Goal: Task Accomplishment & Management: Manage account settings

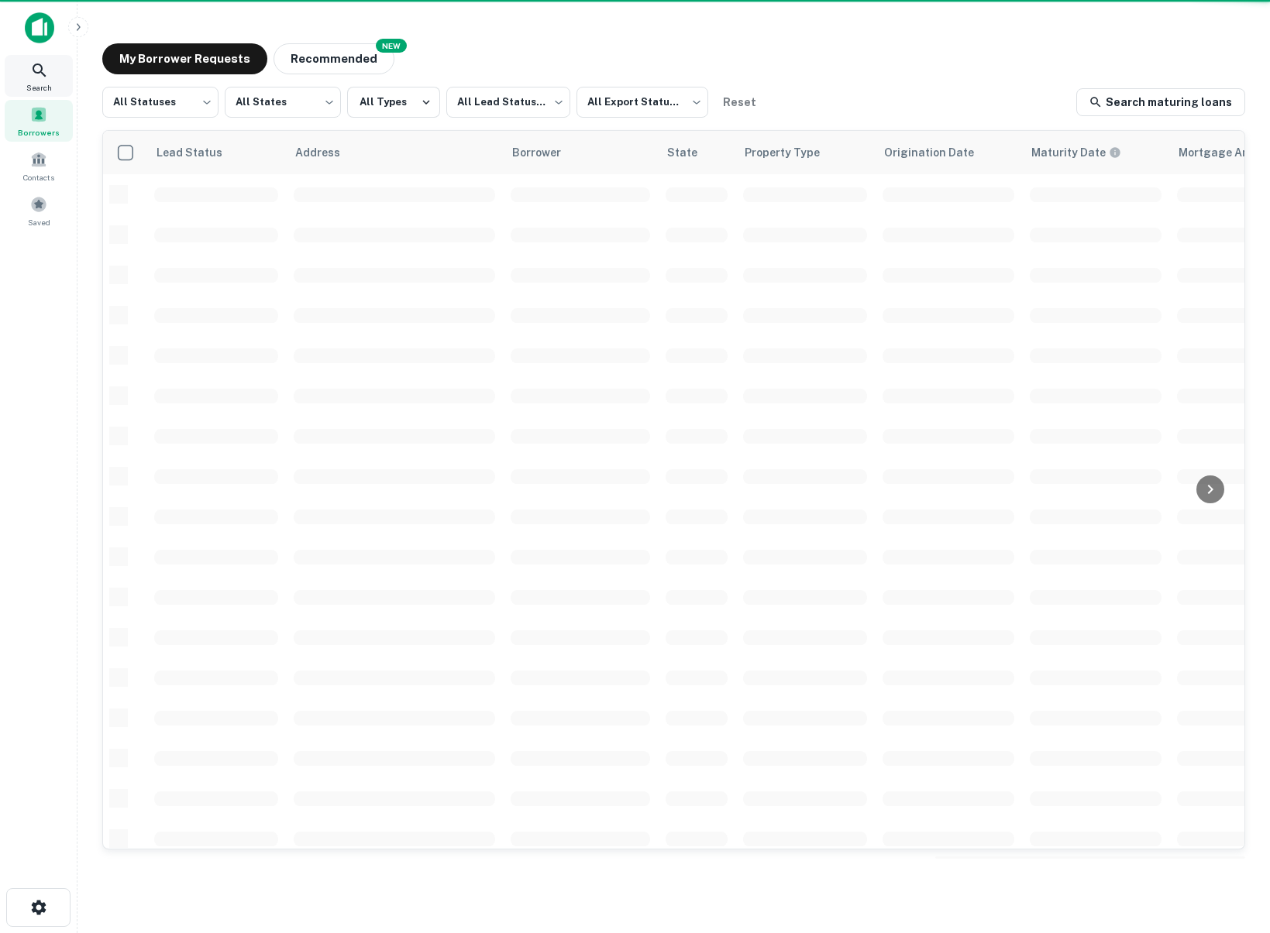
click at [37, 70] on icon at bounding box center [39, 70] width 19 height 19
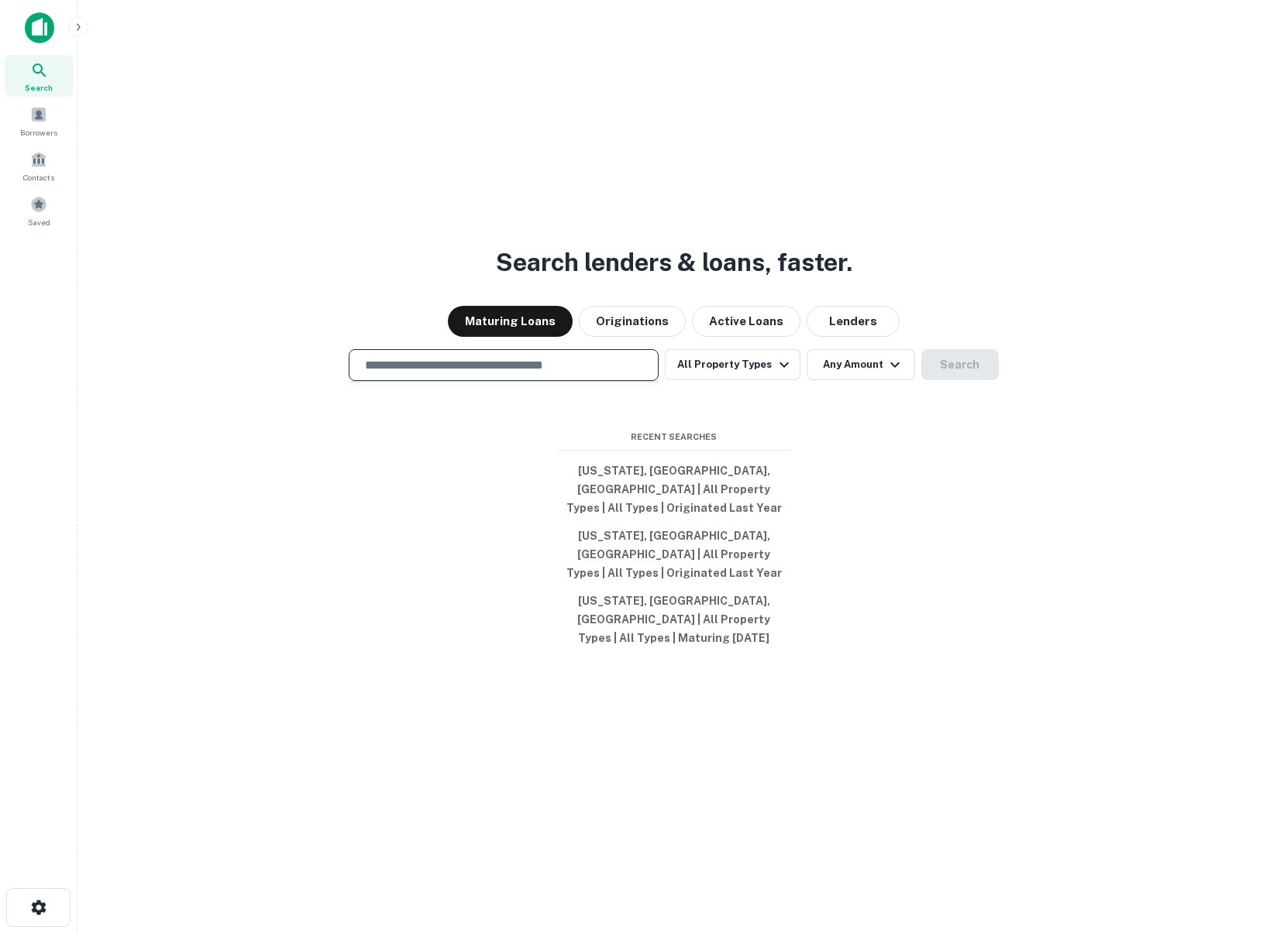
click at [473, 374] on input "text" at bounding box center [504, 365] width 296 height 18
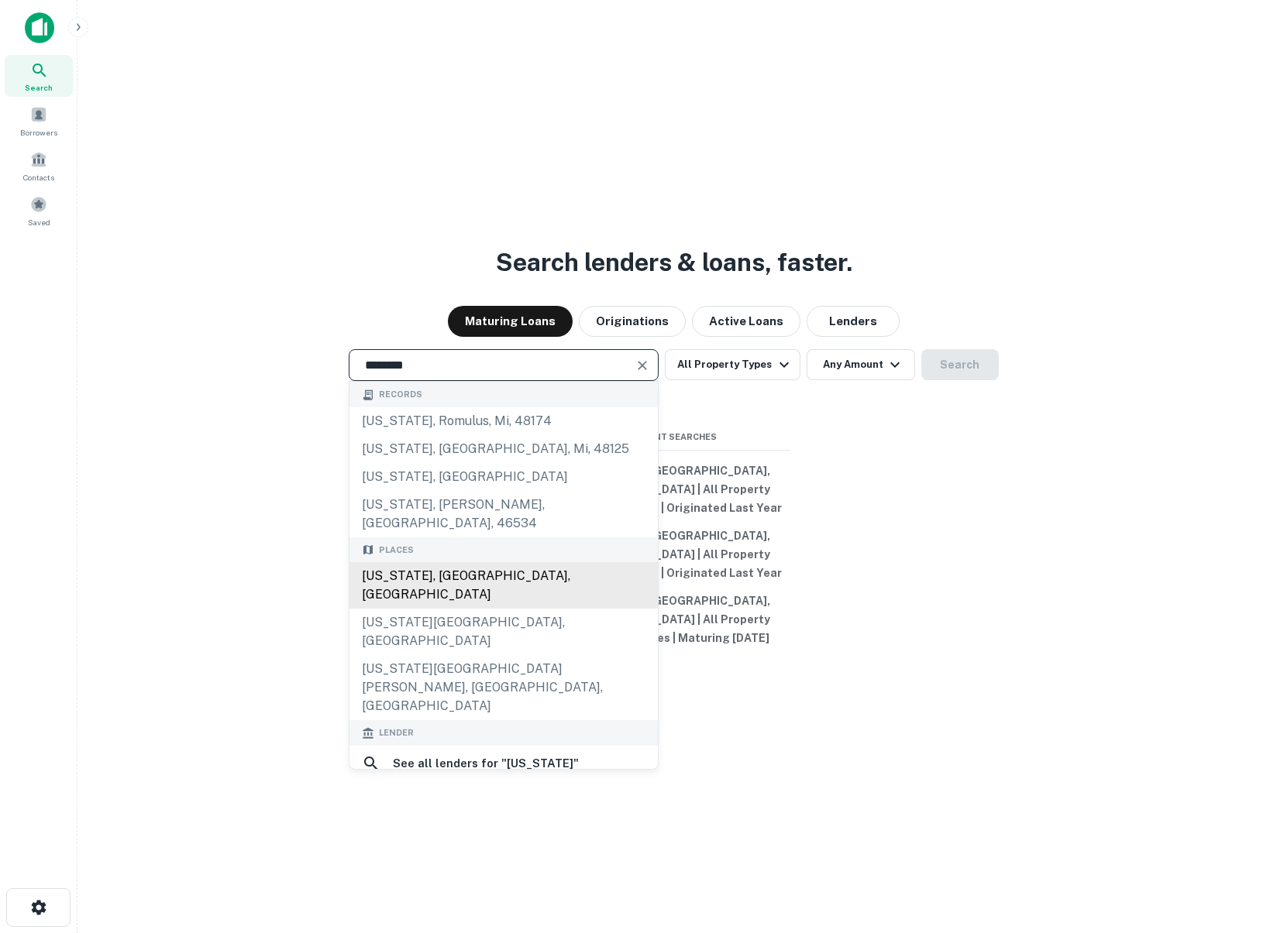
click at [510, 584] on div "New York, NY, USA" at bounding box center [503, 585] width 308 height 46
type input "**********"
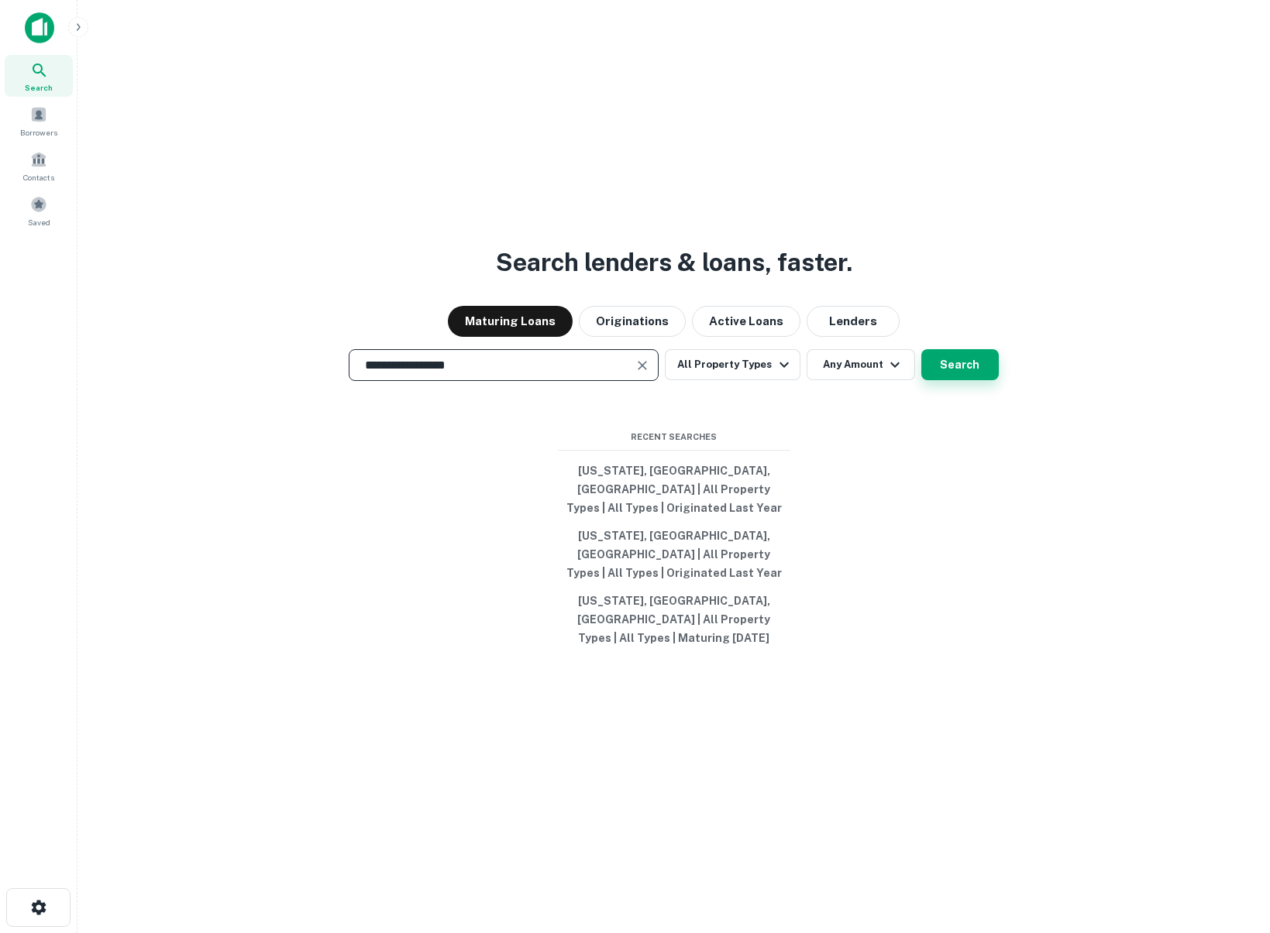
click at [957, 380] on button "Search" at bounding box center [959, 364] width 77 height 31
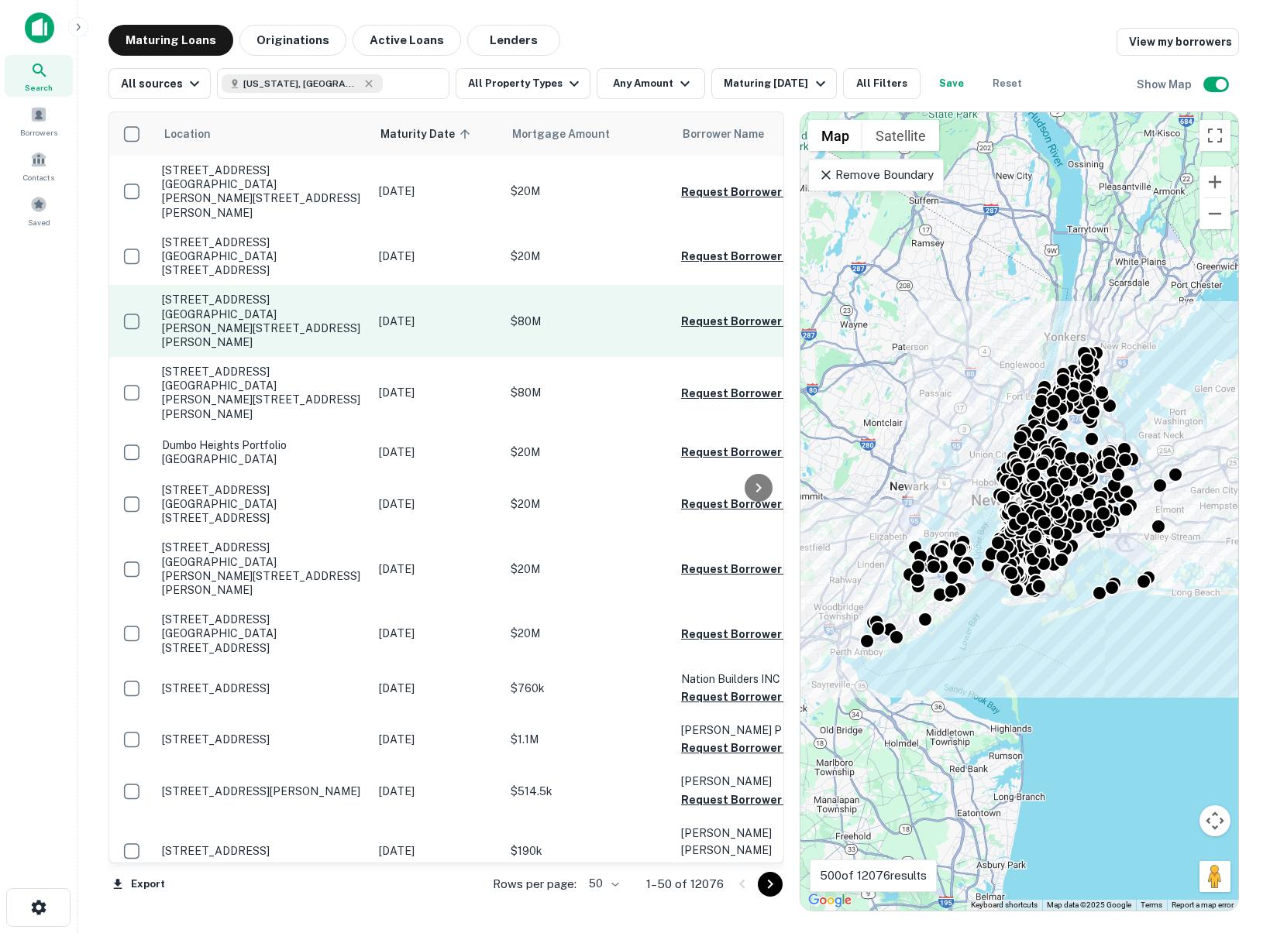
scroll to position [0, 119]
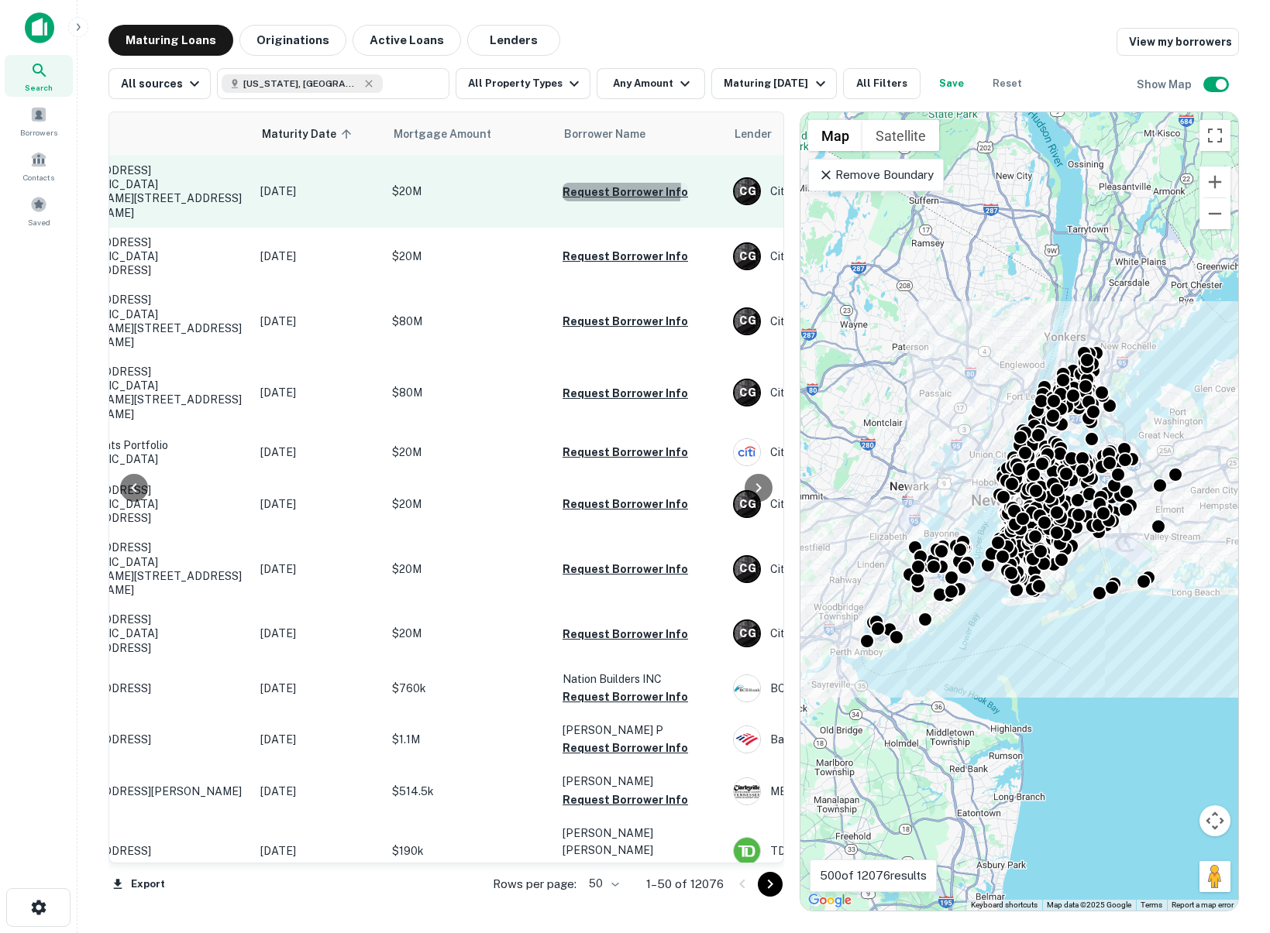
click at [617, 183] on button "Request Borrower Info" at bounding box center [624, 192] width 125 height 19
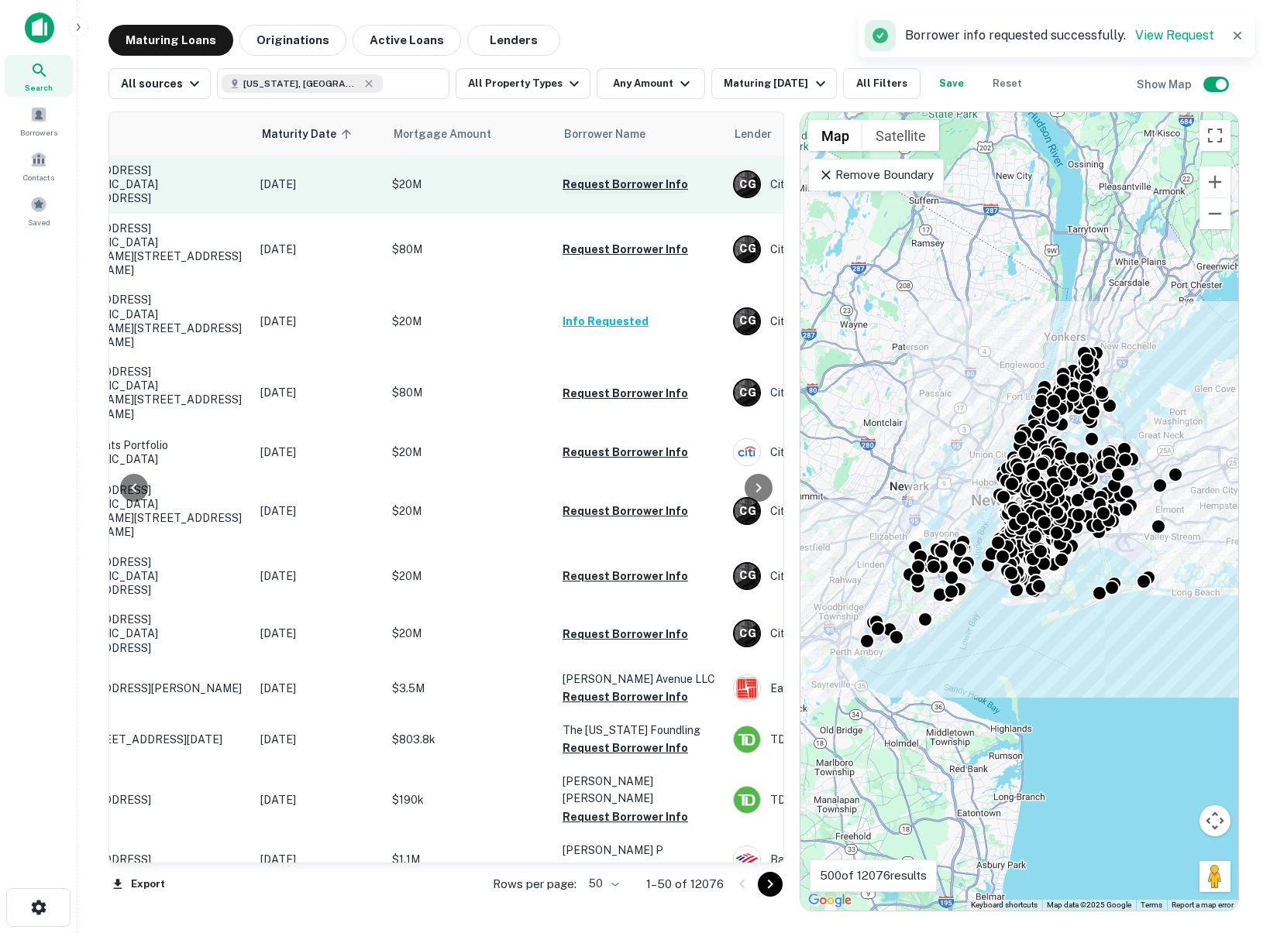
click at [609, 179] on button "Request Borrower Info" at bounding box center [624, 184] width 125 height 19
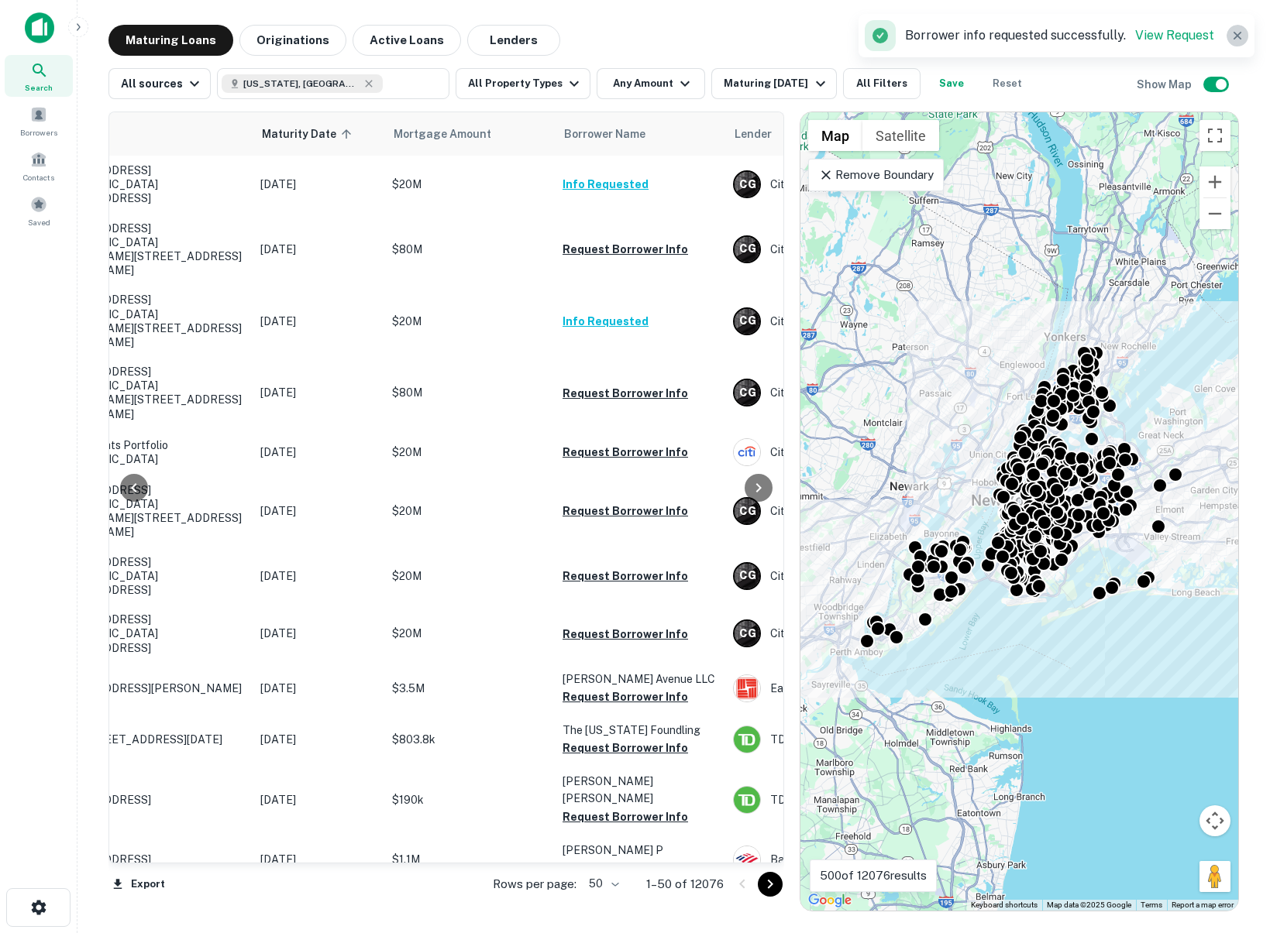
click at [1237, 33] on icon "button" at bounding box center [1237, 36] width 8 height 8
click at [35, 17] on img at bounding box center [39, 27] width 29 height 31
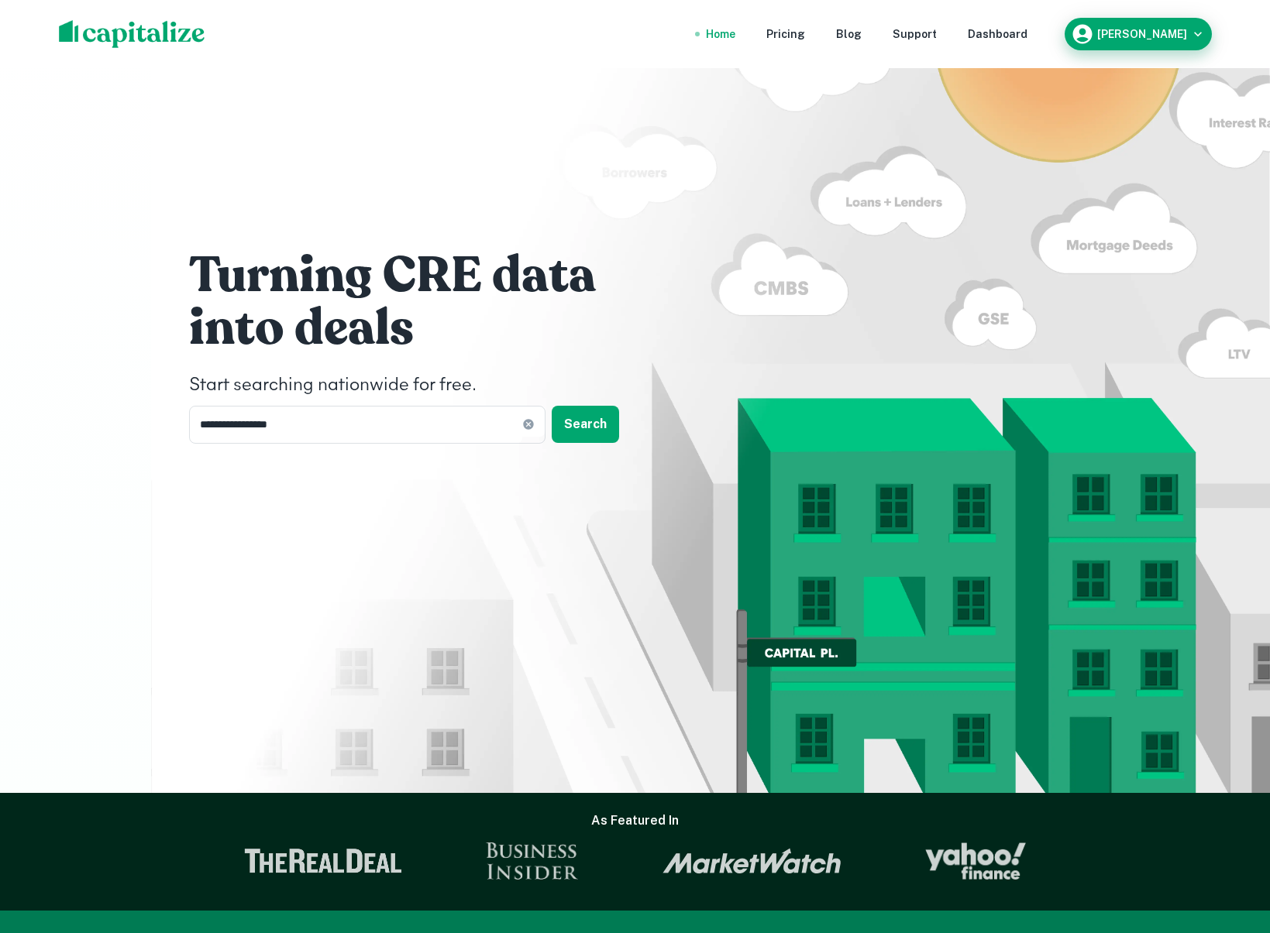
click at [1129, 33] on h6 "[PERSON_NAME]" at bounding box center [1142, 34] width 90 height 11
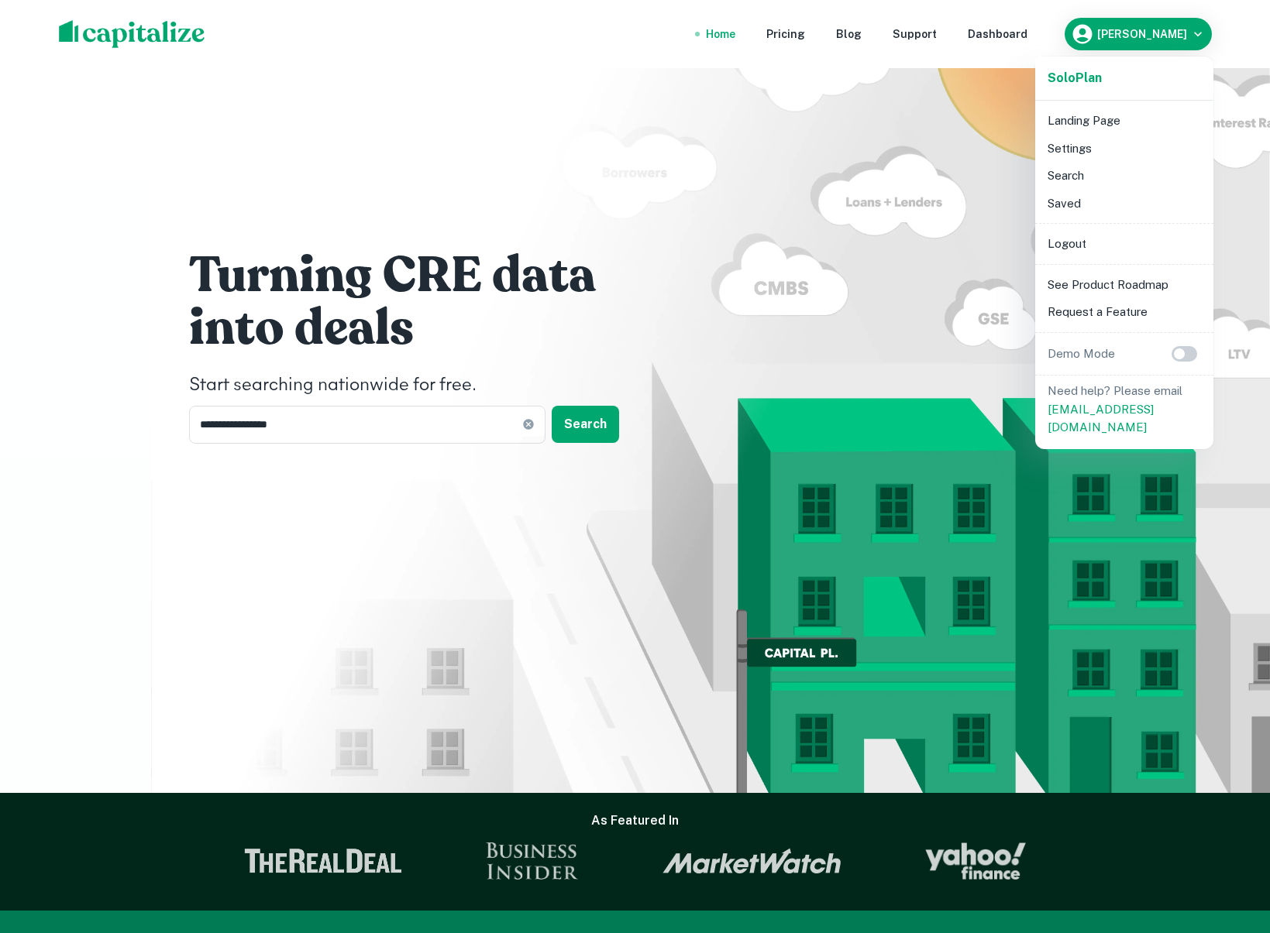
click at [1065, 248] on li "Logout" at bounding box center [1124, 244] width 166 height 28
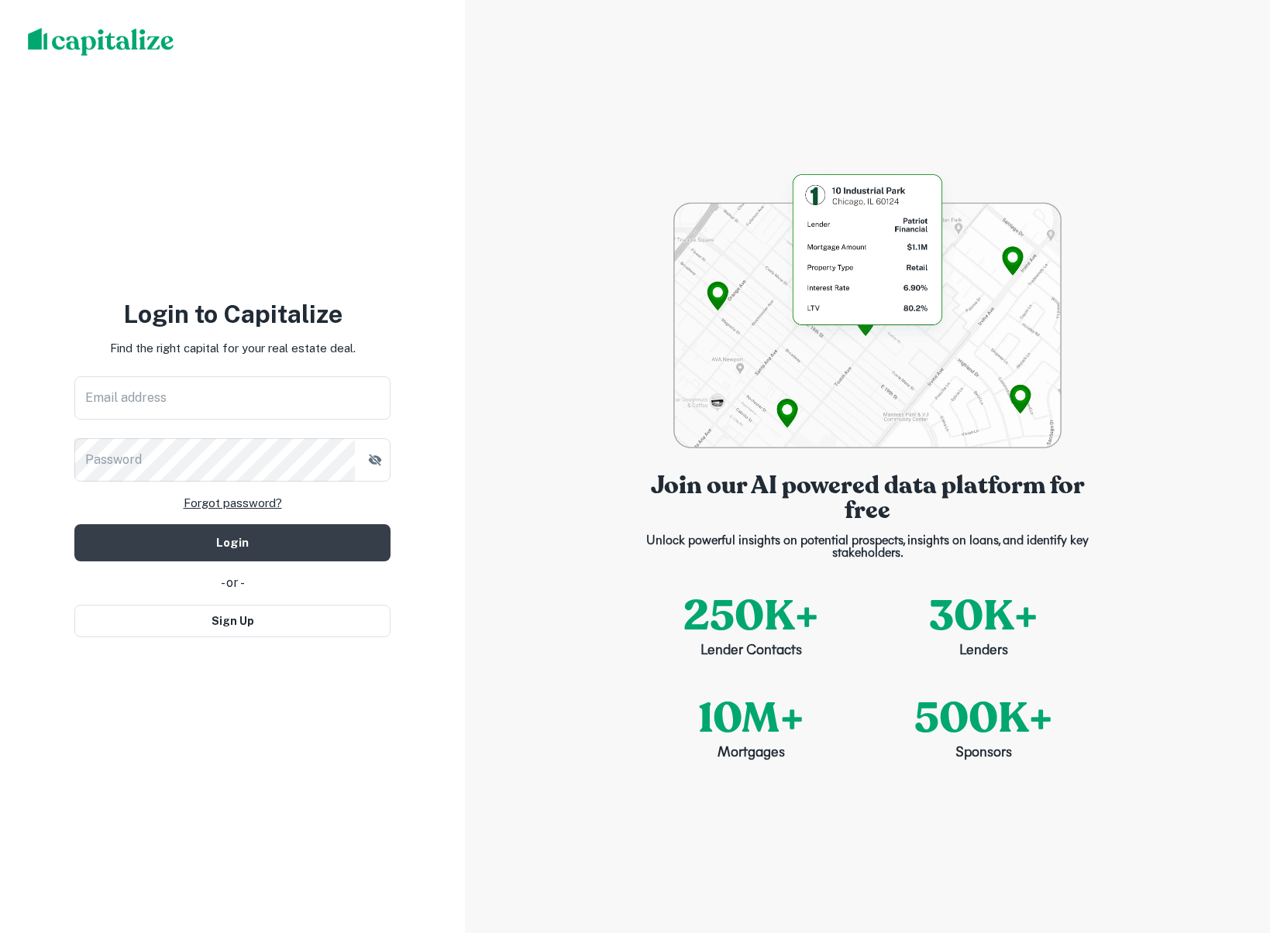
type input "**********"
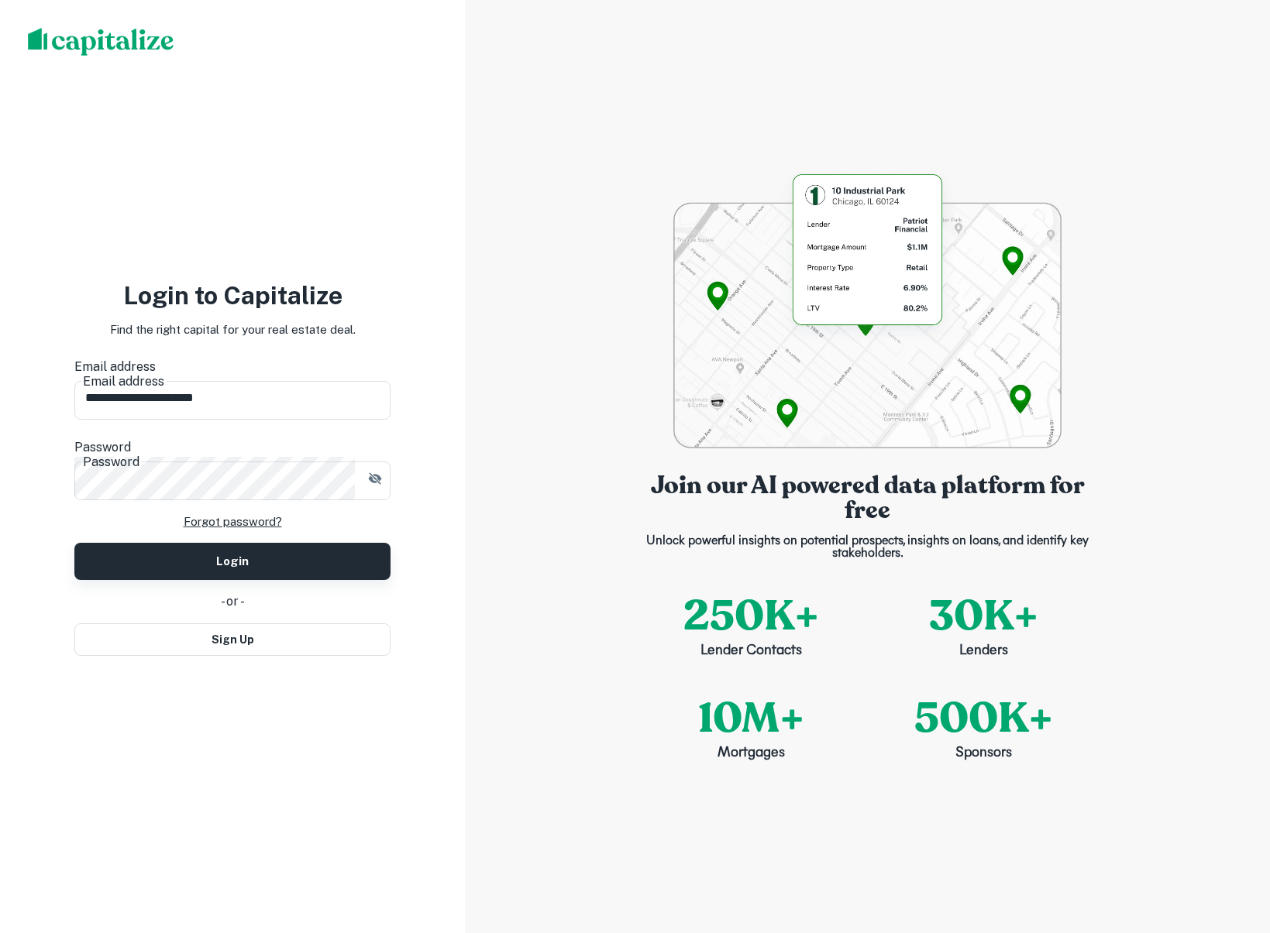
click at [246, 545] on button "Login" at bounding box center [232, 561] width 316 height 37
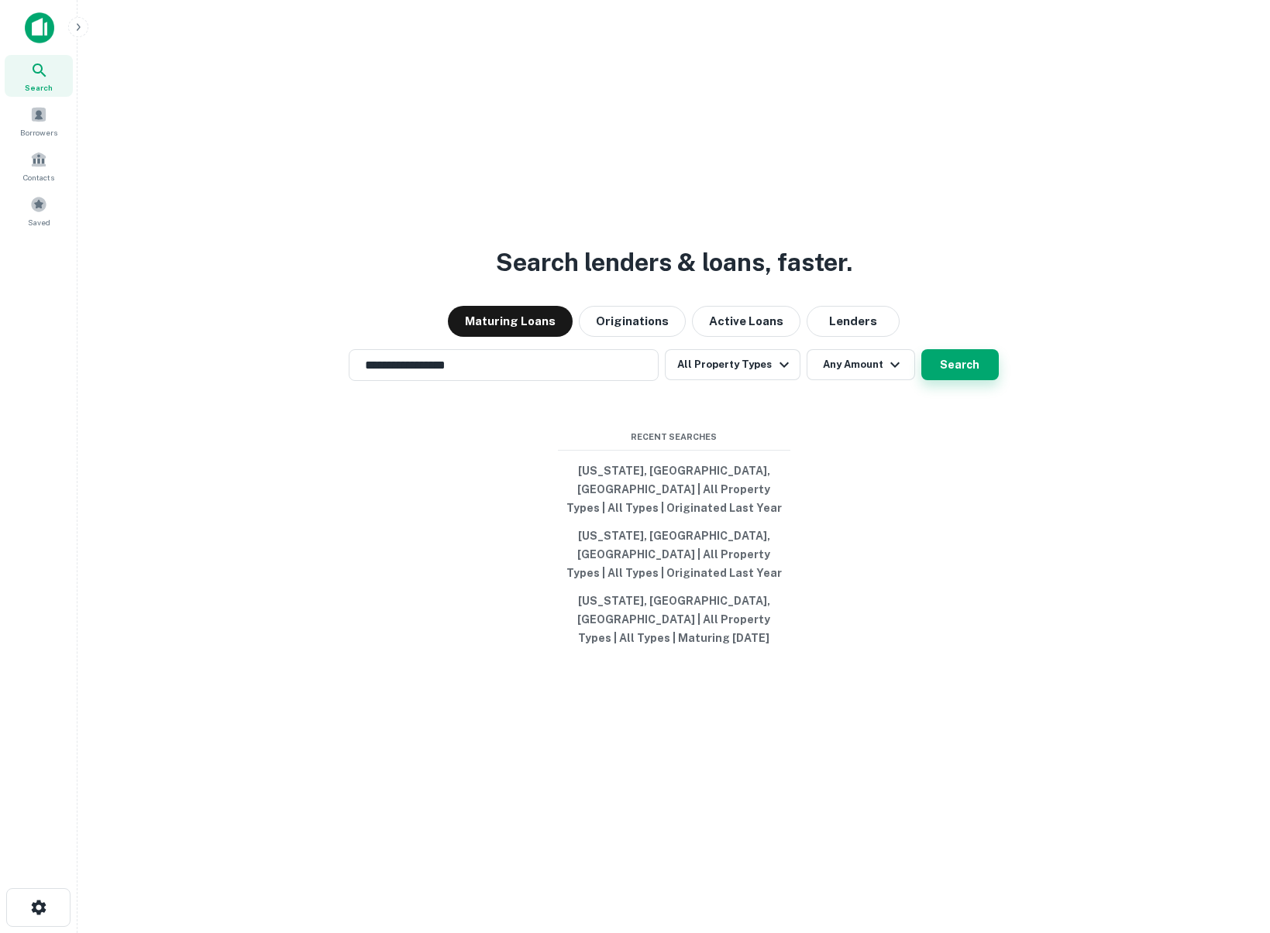
click at [968, 380] on button "Search" at bounding box center [959, 364] width 77 height 31
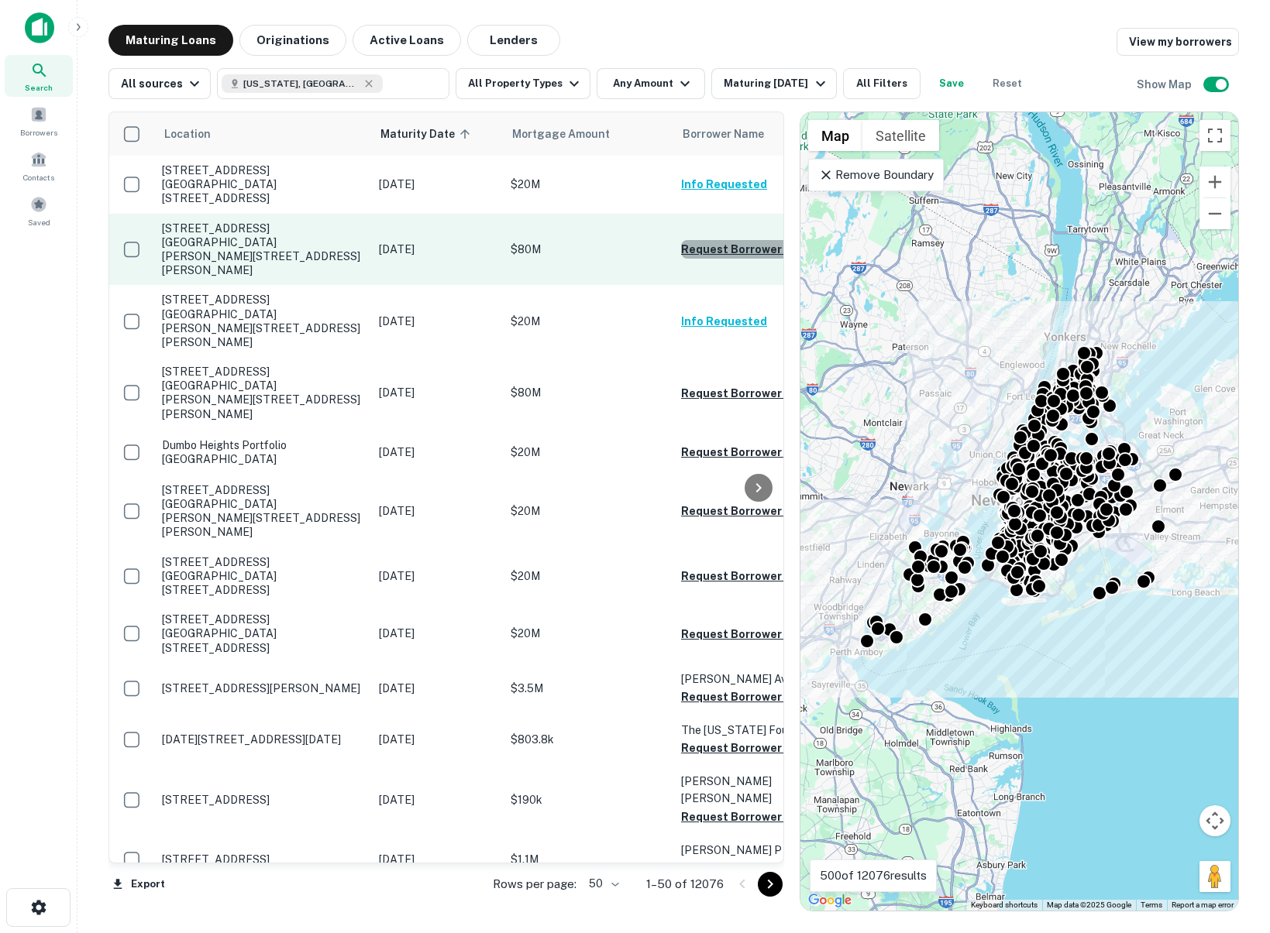
click at [734, 240] on button "Request Borrower Info" at bounding box center [743, 249] width 125 height 19
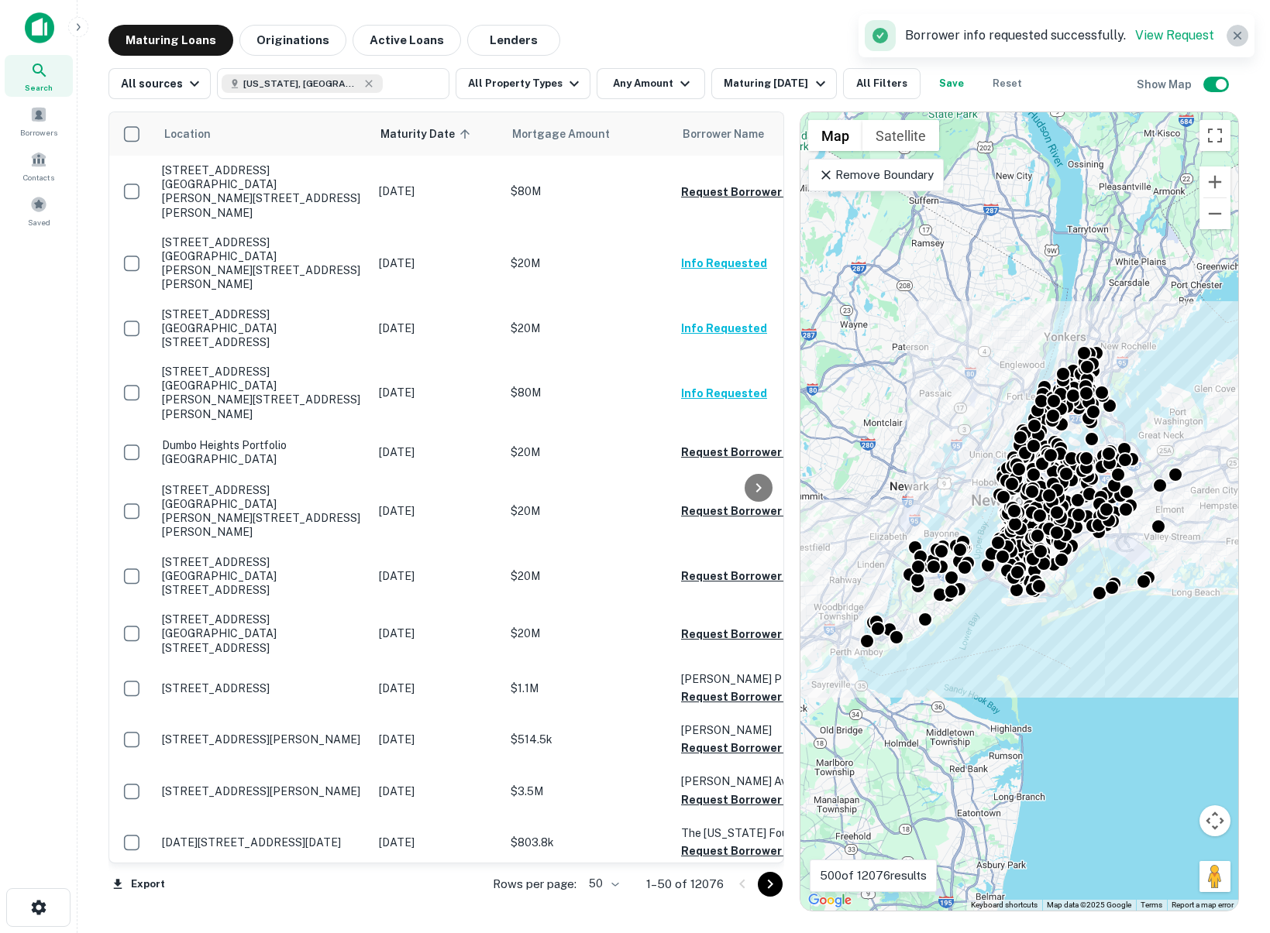
click at [1242, 33] on icon "button" at bounding box center [1236, 35] width 15 height 15
click at [80, 22] on icon "button" at bounding box center [78, 27] width 12 height 12
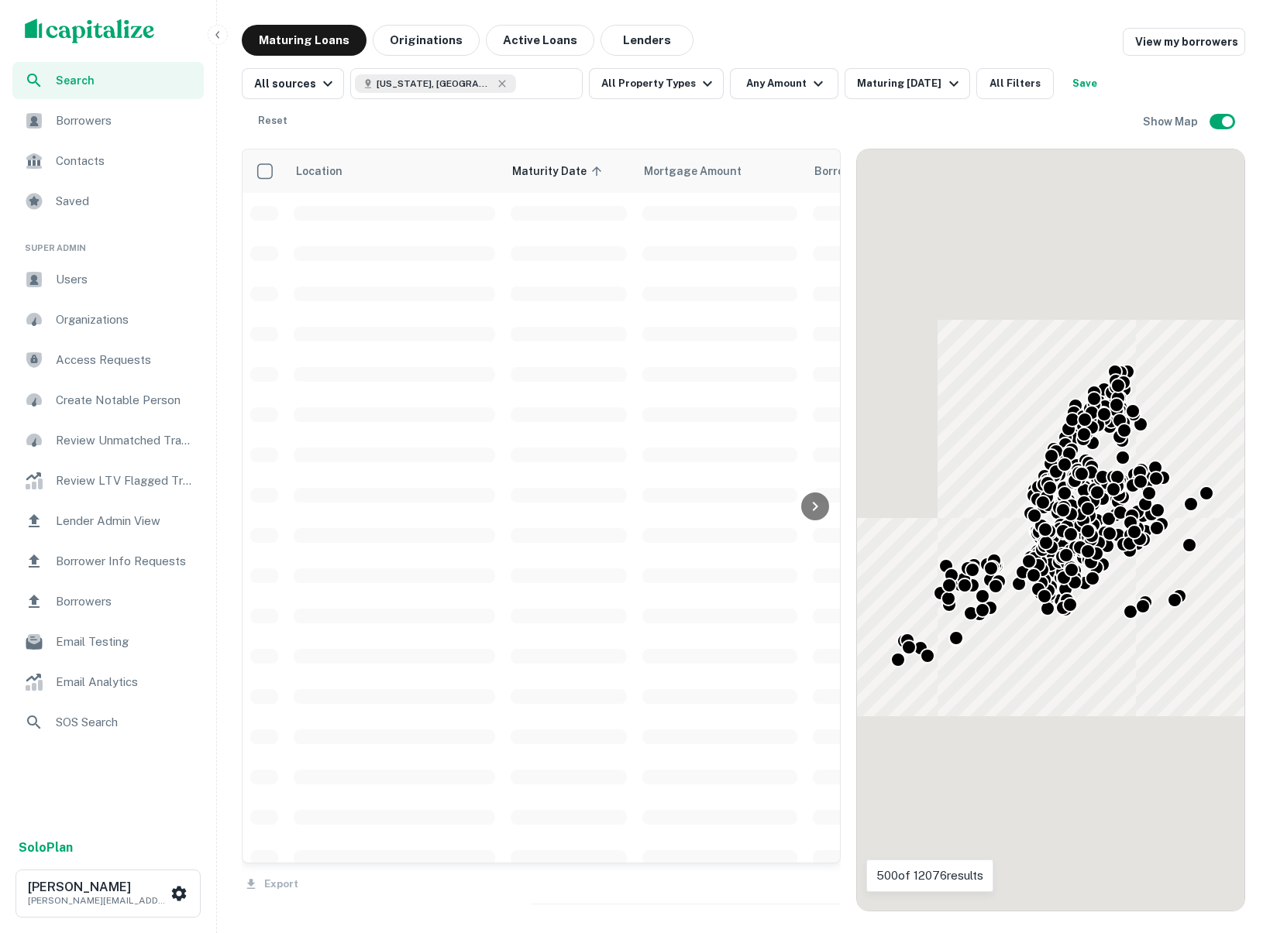
click at [84, 286] on span "Users" at bounding box center [125, 279] width 139 height 19
